Goal: Find specific page/section: Find specific page/section

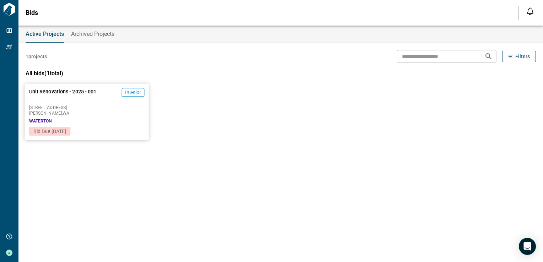
click at [139, 92] on span "Interior" at bounding box center [133, 92] width 16 height 7
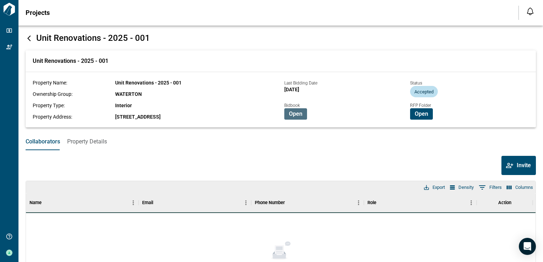
click at [289, 114] on span "Open" at bounding box center [296, 114] width 14 height 7
click at [299, 114] on span "Open" at bounding box center [296, 114] width 14 height 7
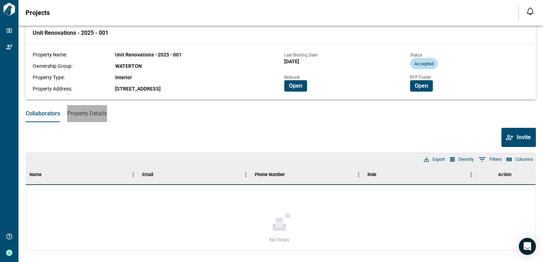
click at [87, 112] on span "Property Details" at bounding box center [87, 113] width 40 height 7
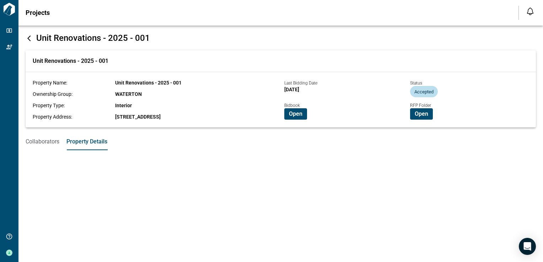
click at [43, 142] on span "Collaborators" at bounding box center [43, 141] width 34 height 7
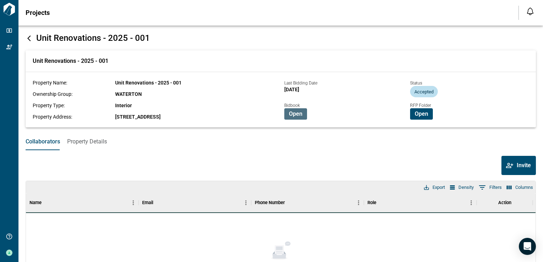
click at [299, 112] on span "Open" at bounding box center [296, 114] width 14 height 7
click at [415, 113] on span "Open" at bounding box center [422, 114] width 14 height 7
